Goal: Task Accomplishment & Management: Use online tool/utility

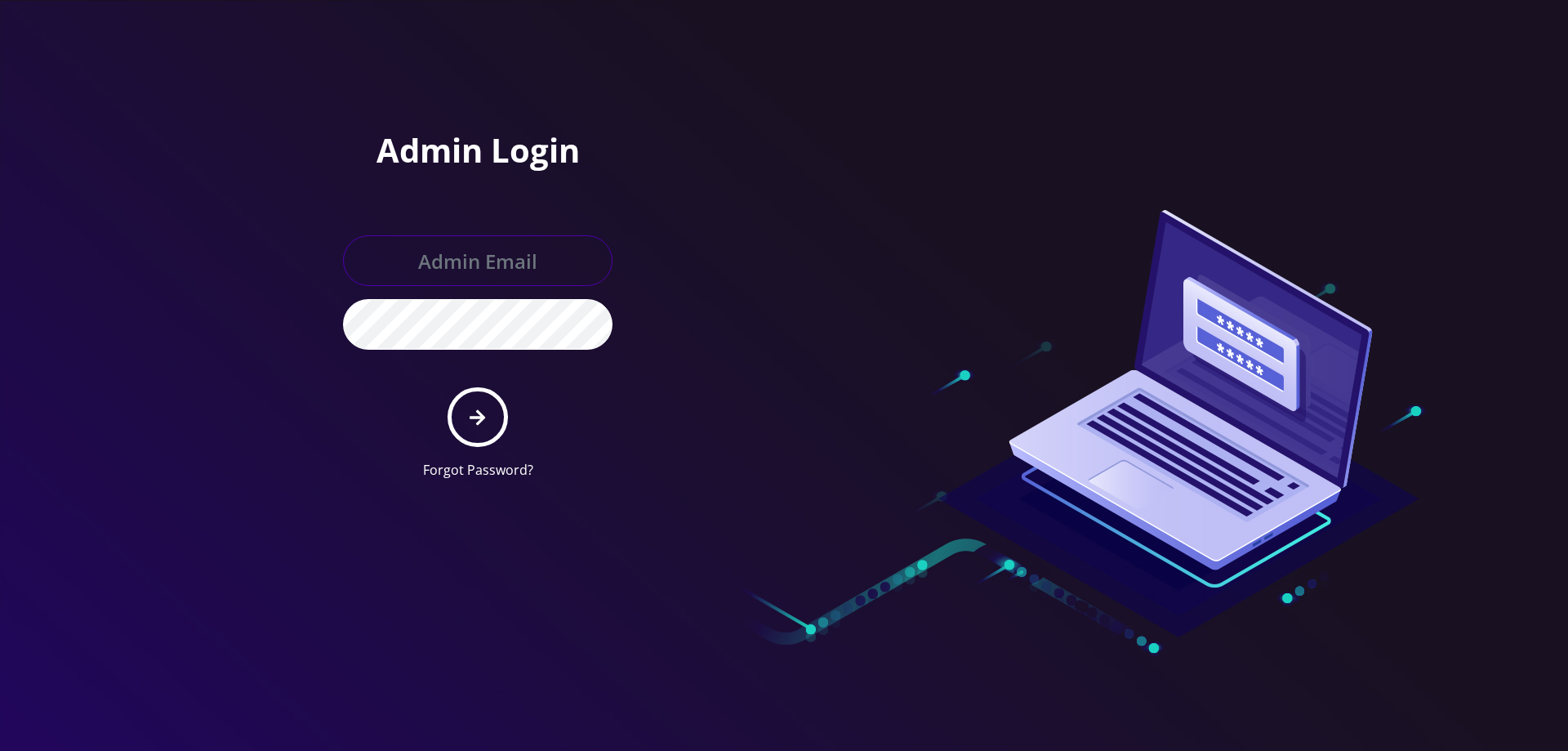
type input "service@koshercell.org"
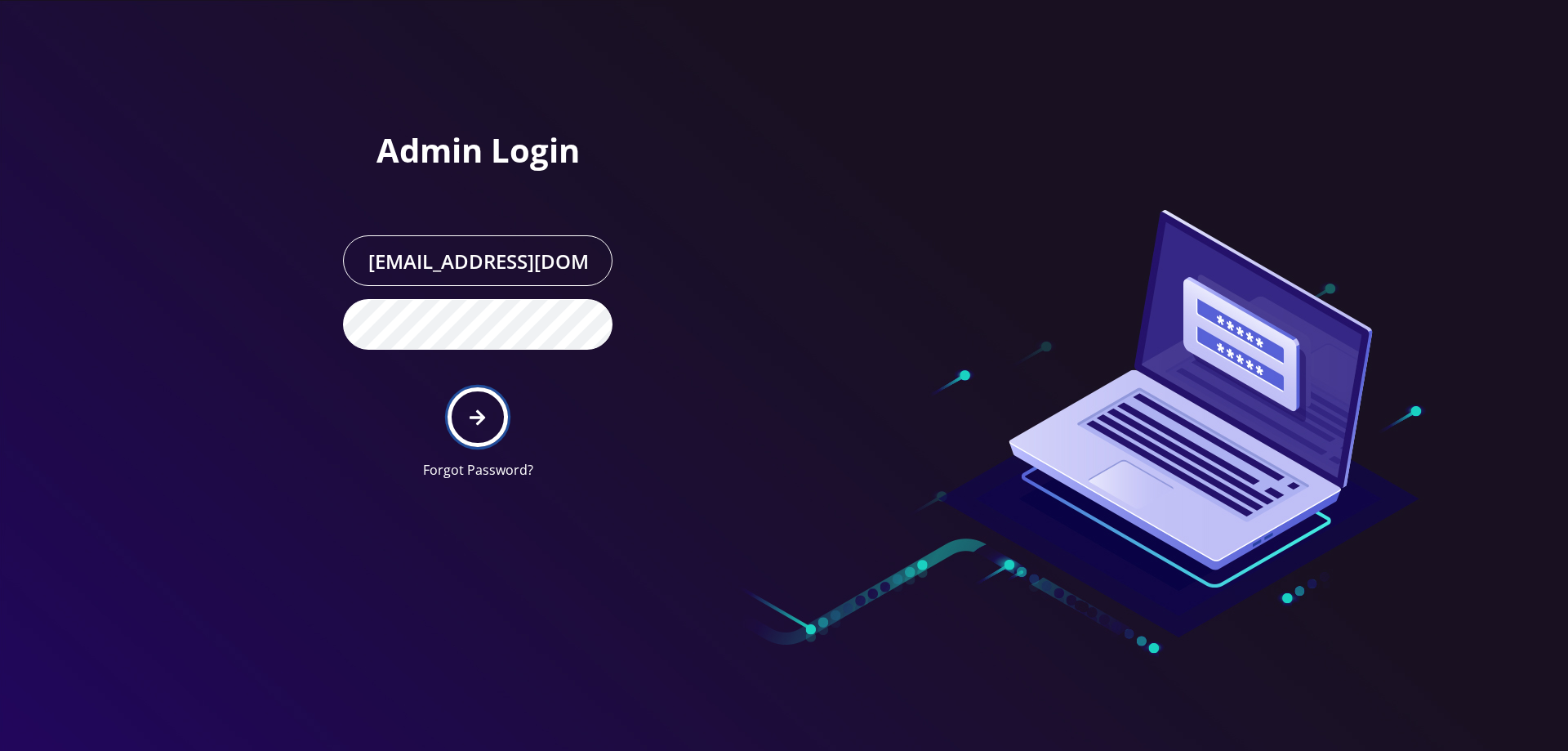
click at [471, 422] on icon "submit" at bounding box center [477, 417] width 15 height 18
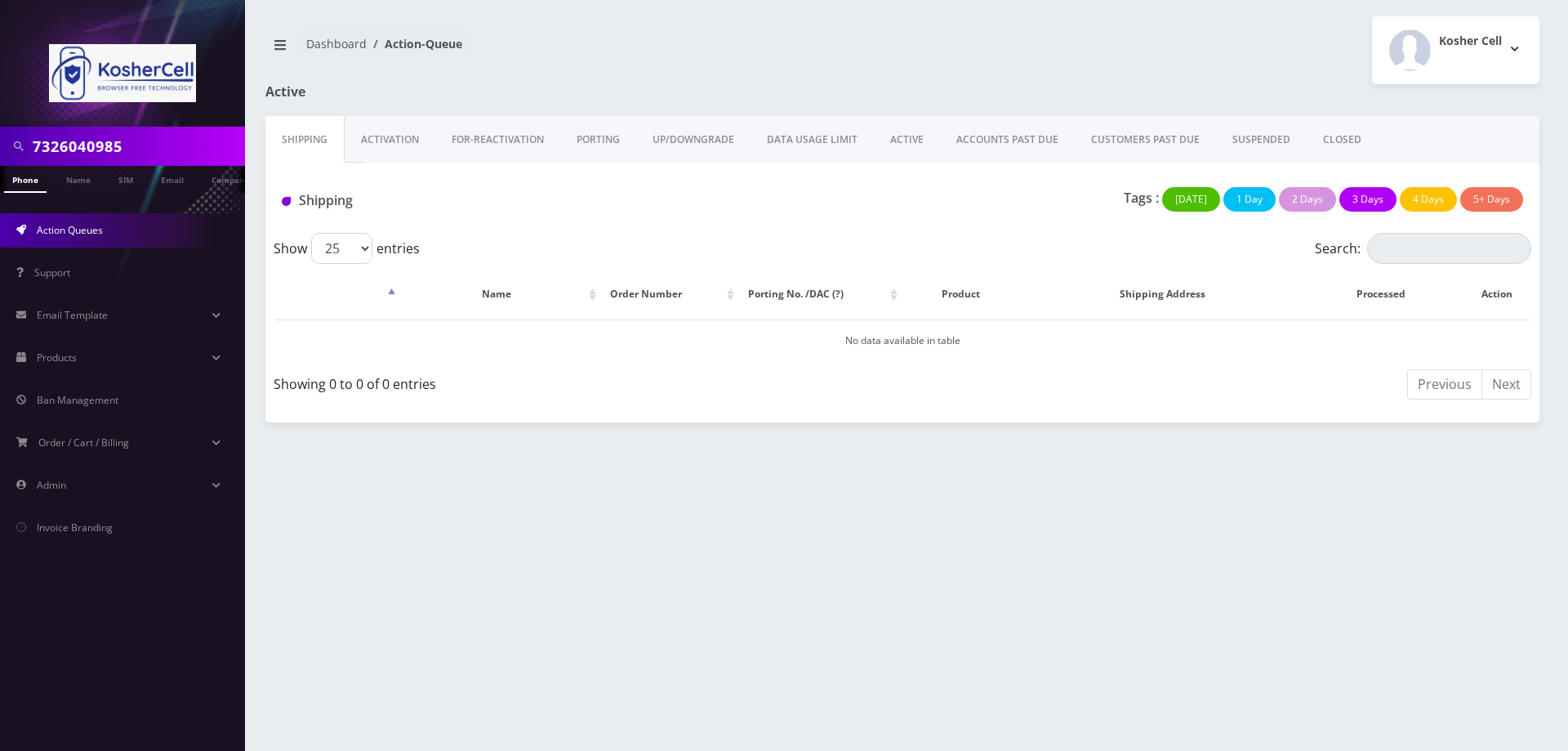
drag, startPoint x: 154, startPoint y: 140, endPoint x: 0, endPoint y: 157, distance: 154.9
click at [0, 157] on div "7326040985" at bounding box center [122, 145] width 244 height 39
paste input "848992083"
type input "8489920835"
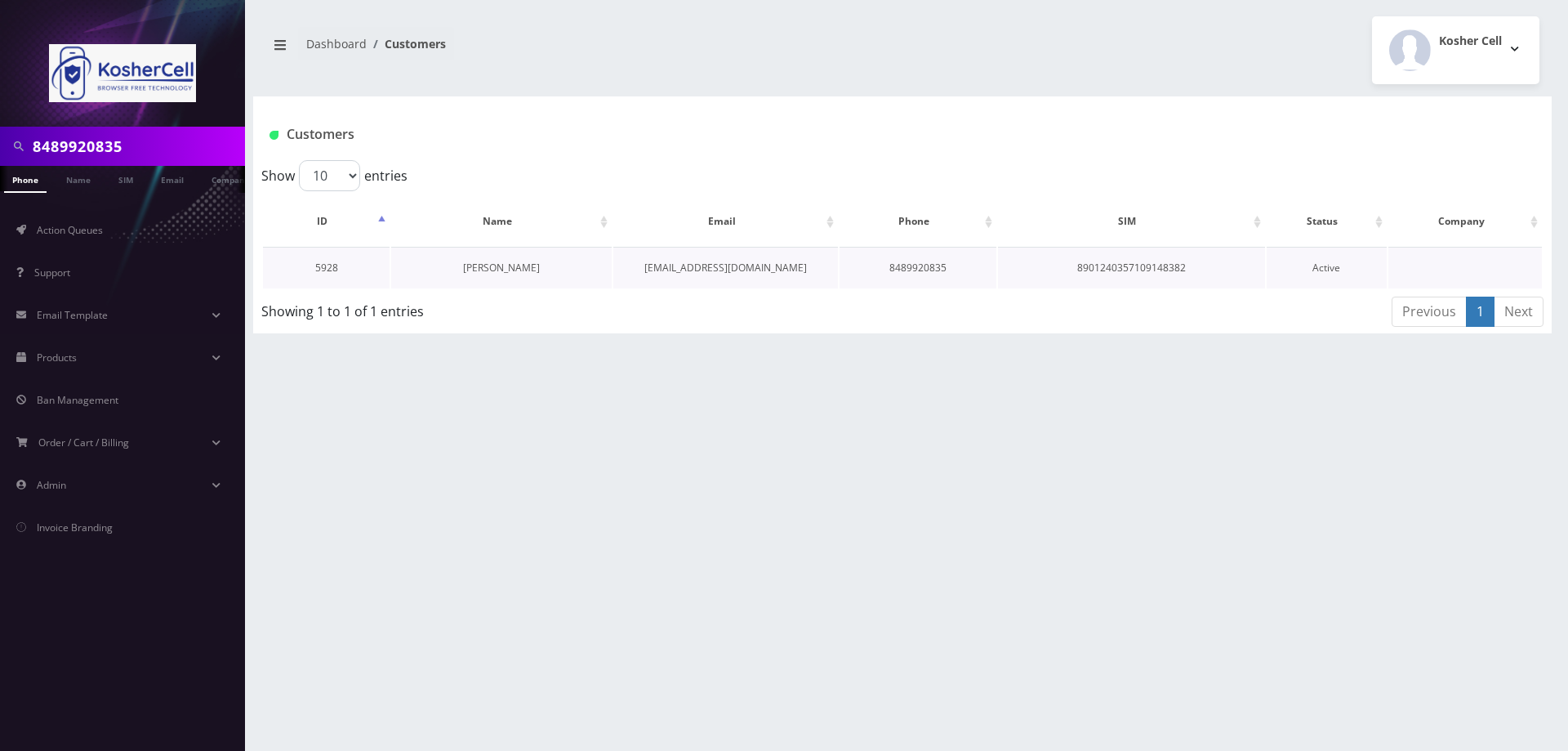
click at [519, 268] on link "[PERSON_NAME]" at bounding box center [501, 268] width 77 height 13
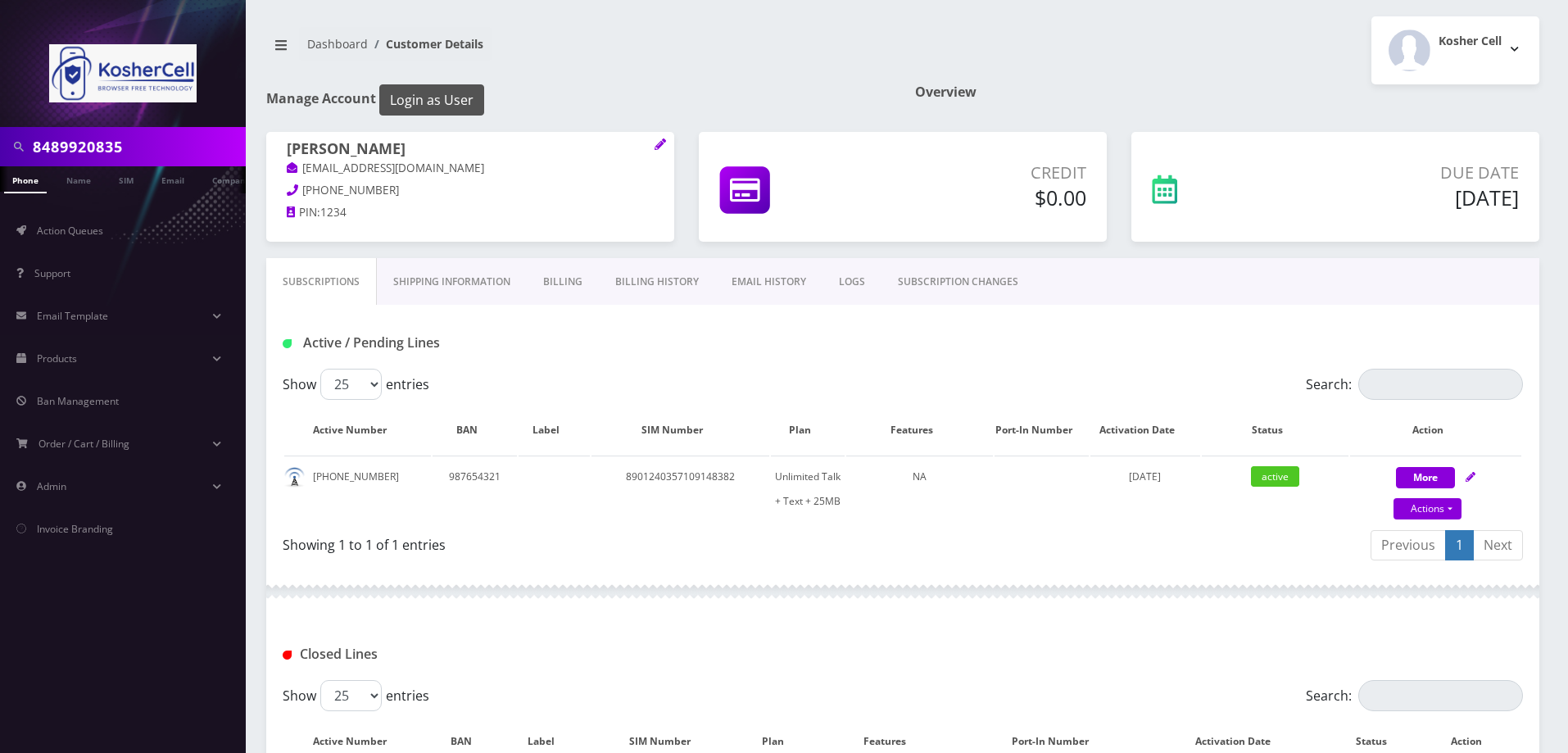
click at [456, 105] on button "Login as User" at bounding box center [432, 99] width 105 height 31
